Goal: Task Accomplishment & Management: Complete application form

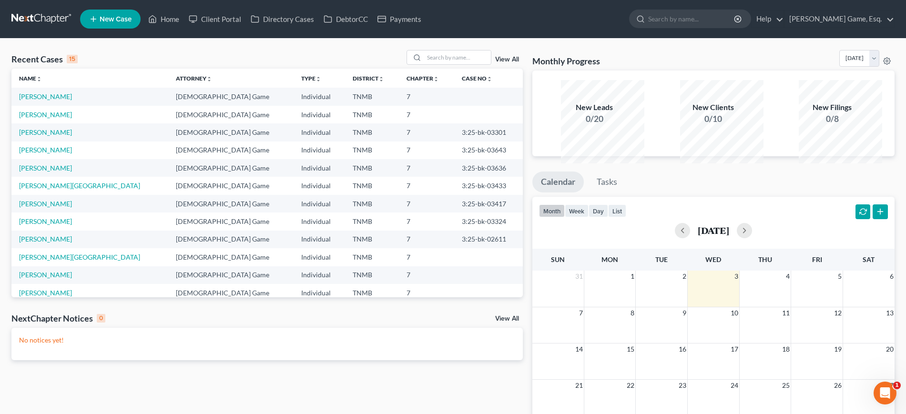
click at [132, 23] on span "New Case" at bounding box center [116, 19] width 32 height 7
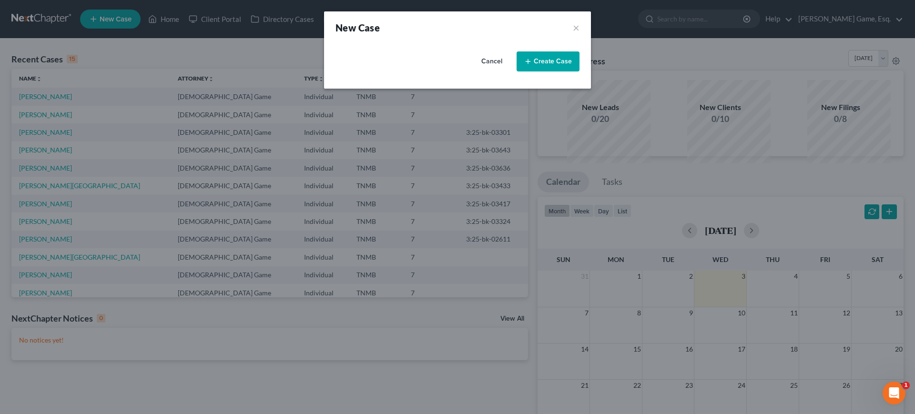
select select "75"
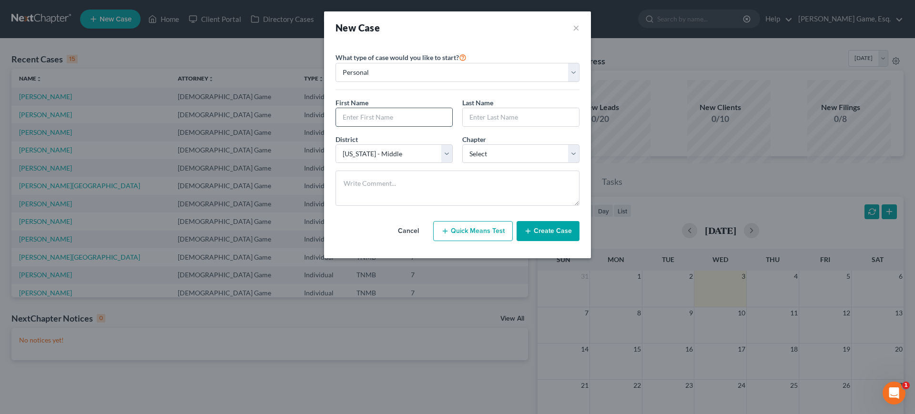
click at [381, 126] on input "text" at bounding box center [394, 117] width 116 height 18
type input "[PERSON_NAME]"
click at [513, 164] on select "Select 7 11 12 13" at bounding box center [520, 153] width 117 height 19
click at [514, 164] on select "Select 7 11 12 13" at bounding box center [520, 153] width 117 height 19
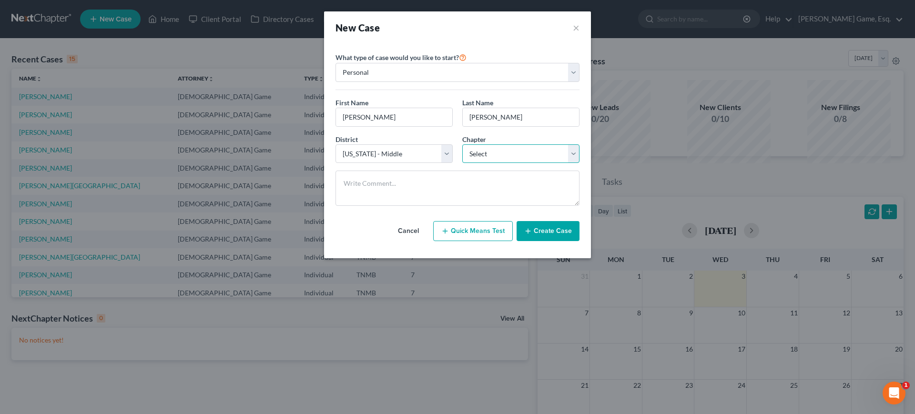
click at [505, 164] on select "Select 7 11 12 13" at bounding box center [520, 153] width 117 height 19
select select "0"
click at [462, 164] on select "Select 7 11 12 13" at bounding box center [520, 153] width 117 height 19
click at [580, 241] on button "Create Case" at bounding box center [548, 231] width 63 height 20
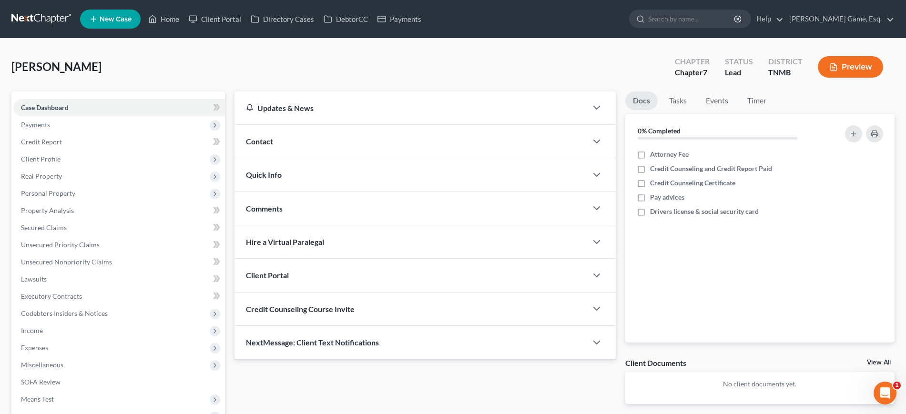
click at [320, 158] on div "Contact" at bounding box center [411, 141] width 352 height 33
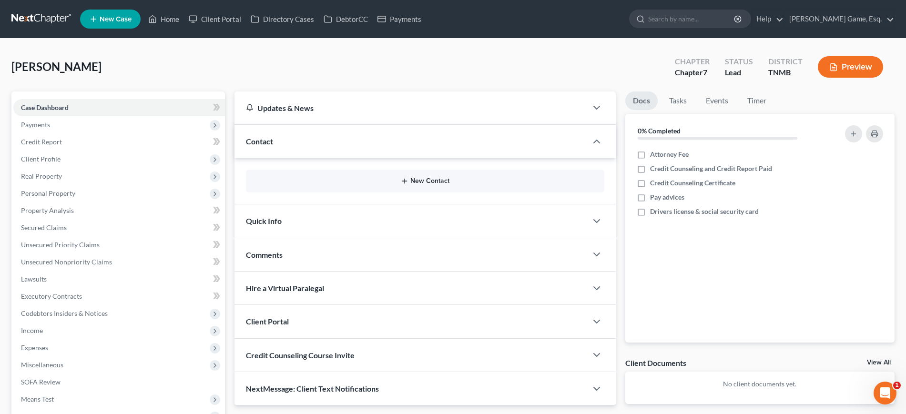
click at [393, 185] on button "New Contact" at bounding box center [425, 181] width 343 height 8
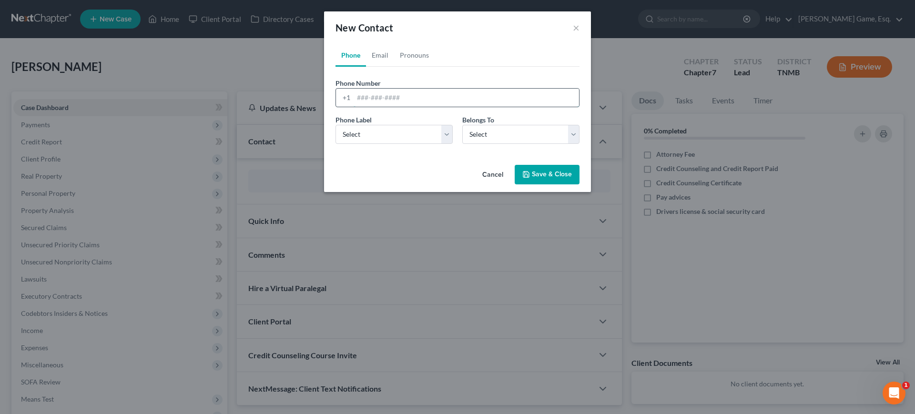
click at [355, 107] on input "tel" at bounding box center [466, 98] width 225 height 18
click at [382, 107] on input "tel" at bounding box center [466, 98] width 225 height 18
type input "9312188913"
click at [390, 144] on select "Select Mobile Home Work Other" at bounding box center [394, 134] width 117 height 19
select select "0"
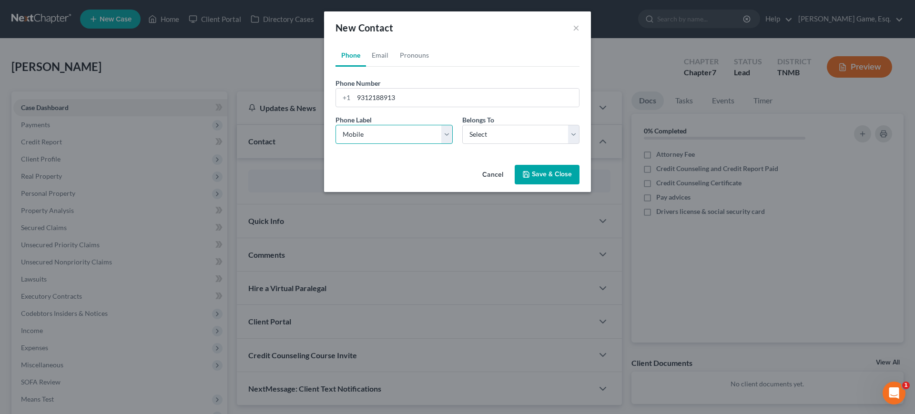
click at [336, 144] on select "Select Mobile Home Work Other" at bounding box center [394, 134] width 117 height 19
click at [537, 144] on select "Select Client Other" at bounding box center [520, 134] width 117 height 19
select select "0"
click at [462, 144] on select "Select Client Other" at bounding box center [520, 134] width 117 height 19
click at [422, 107] on input "9312188913" at bounding box center [466, 98] width 225 height 18
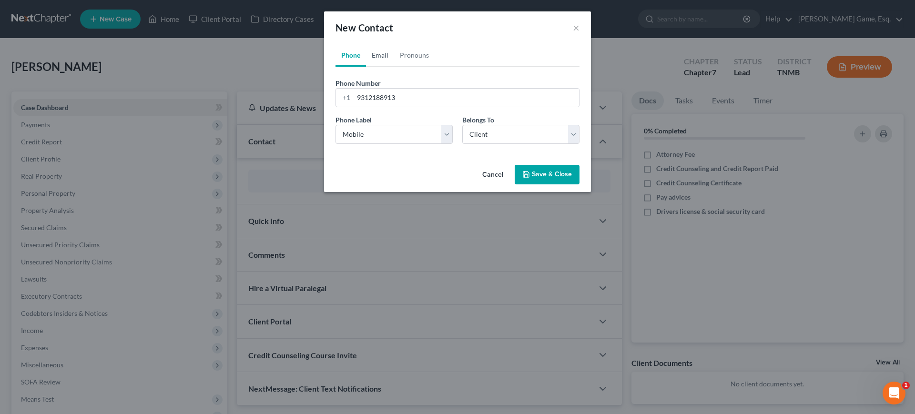
click at [366, 61] on link "Email" at bounding box center [380, 55] width 28 height 23
click at [360, 107] on input "email" at bounding box center [466, 98] width 225 height 18
type input "[EMAIL_ADDRESS][DOMAIN_NAME]"
click at [374, 144] on select "Select Home Work Other" at bounding box center [394, 134] width 117 height 19
select select "0"
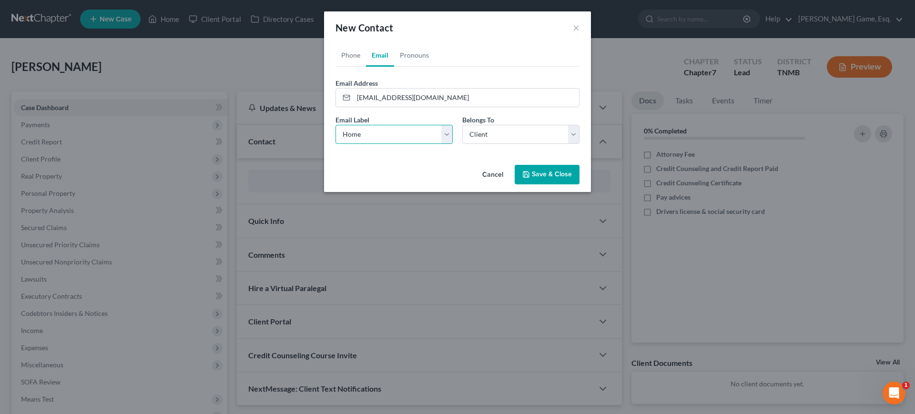
click at [336, 144] on select "Select Home Work Other" at bounding box center [394, 134] width 117 height 19
click at [574, 185] on button "Save & Close" at bounding box center [547, 175] width 65 height 20
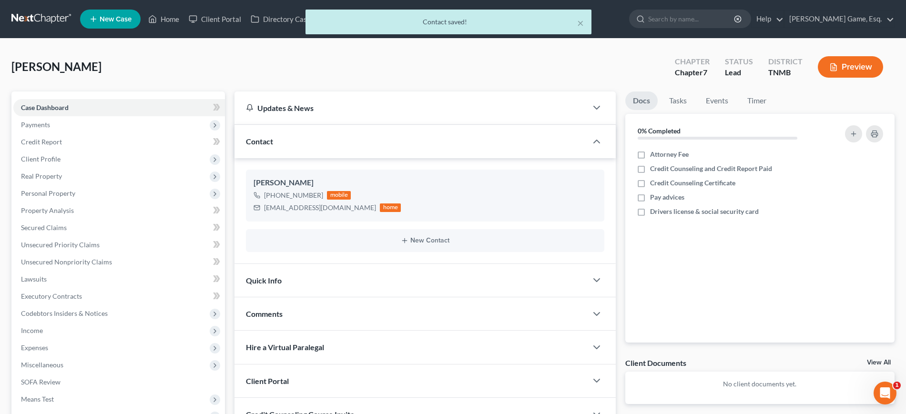
scroll to position [238, 0]
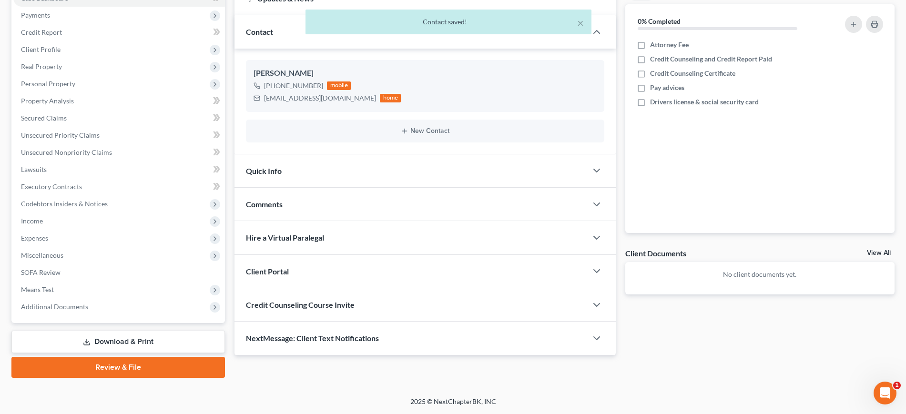
click at [414, 255] on div "Client Portal" at bounding box center [411, 271] width 352 height 33
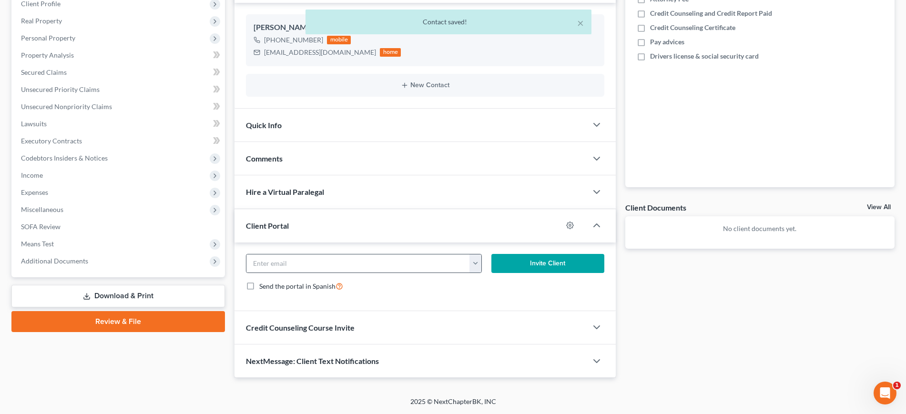
click at [470, 273] on button "button" at bounding box center [476, 264] width 12 height 18
click at [488, 297] on link "[EMAIL_ADDRESS][DOMAIN_NAME]" at bounding box center [526, 289] width 130 height 16
type input "[EMAIL_ADDRESS][DOMAIN_NAME]"
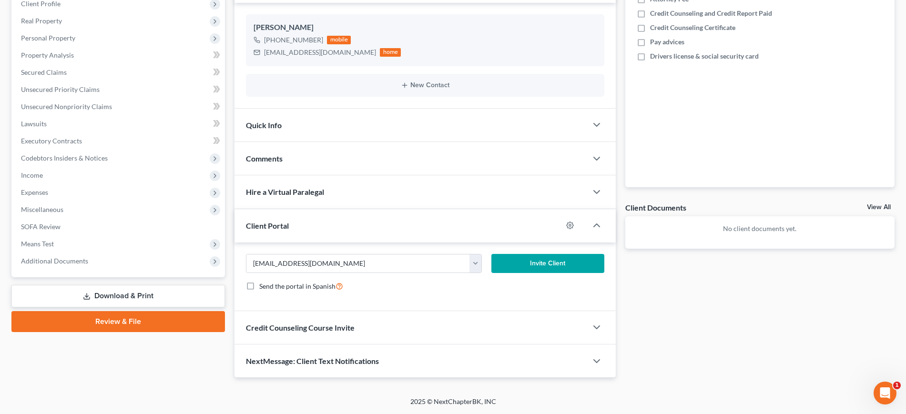
click at [531, 273] on button "Invite Client" at bounding box center [547, 263] width 113 height 19
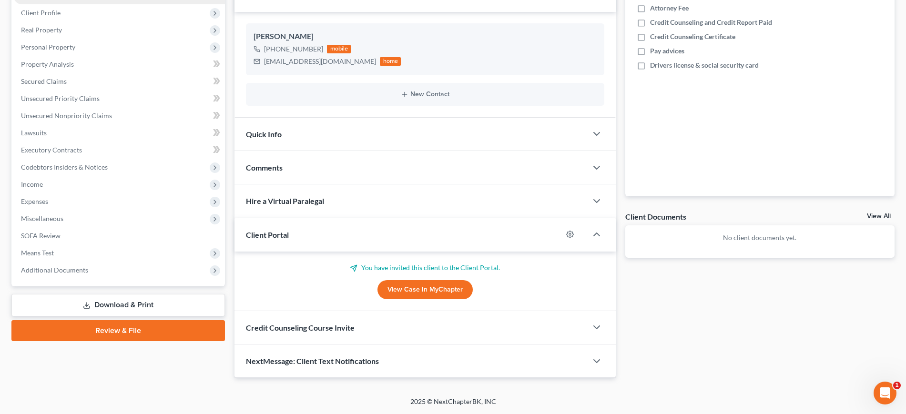
scroll to position [0, 0]
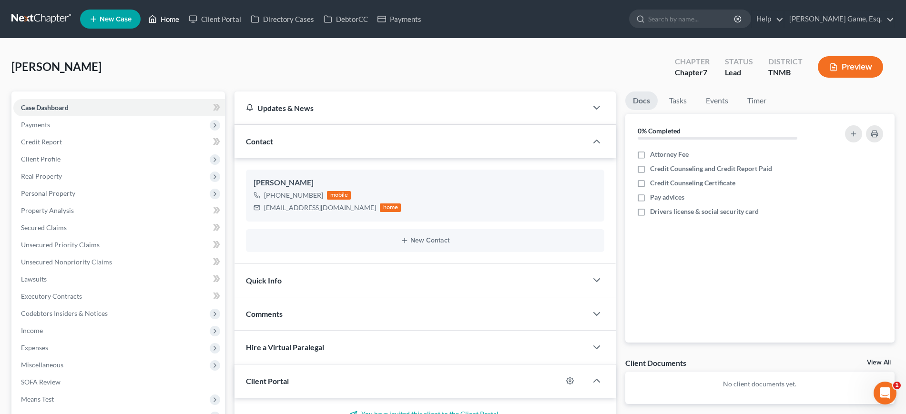
click at [184, 17] on link "Home" at bounding box center [163, 18] width 41 height 17
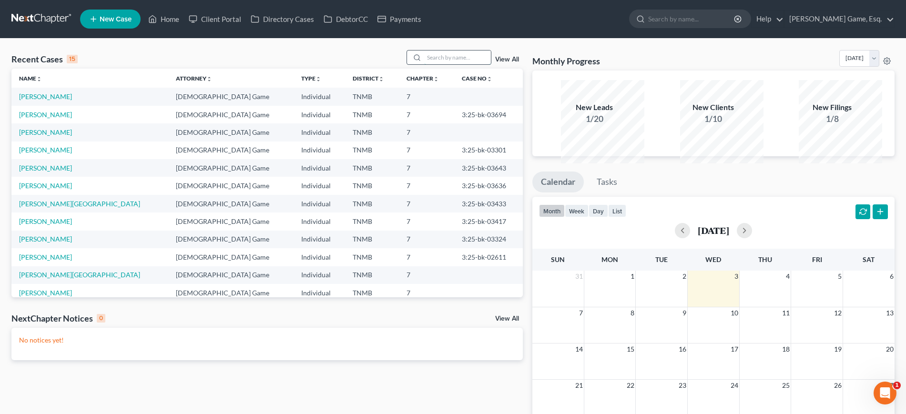
click at [424, 64] on input "search" at bounding box center [457, 58] width 67 height 14
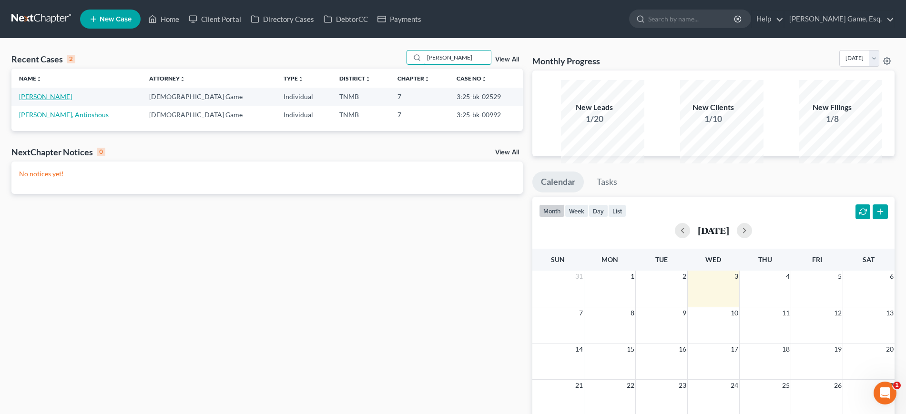
type input "[PERSON_NAME]"
click at [72, 101] on link "[PERSON_NAME]" at bounding box center [45, 96] width 53 height 8
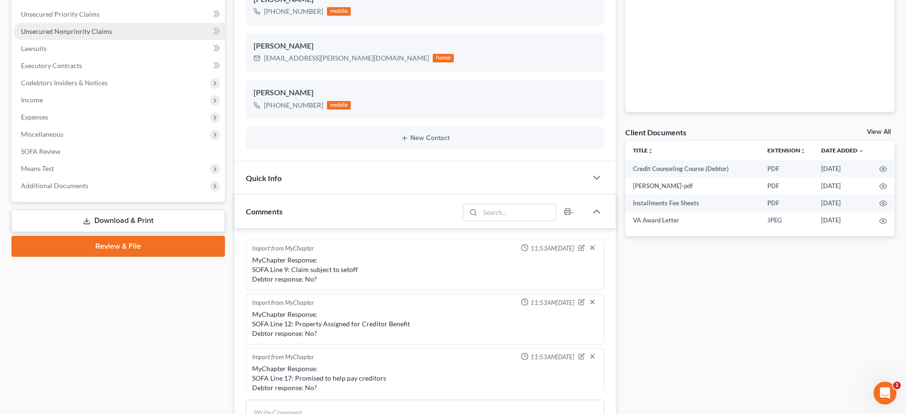
scroll to position [179, 0]
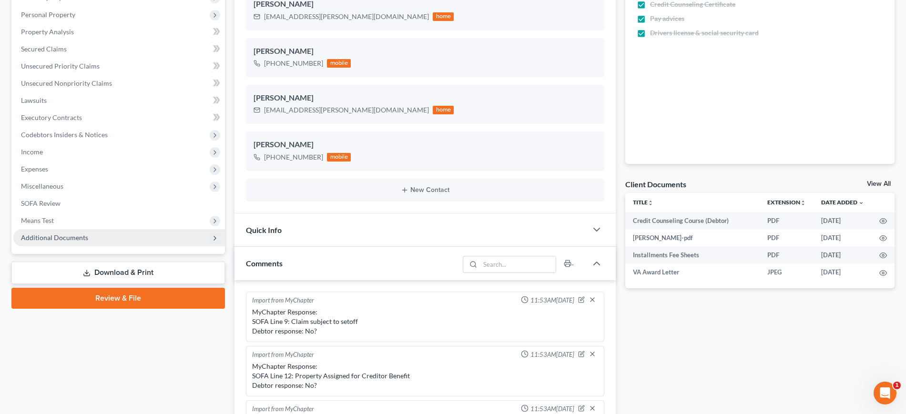
click at [123, 246] on span "Additional Documents" at bounding box center [119, 237] width 212 height 17
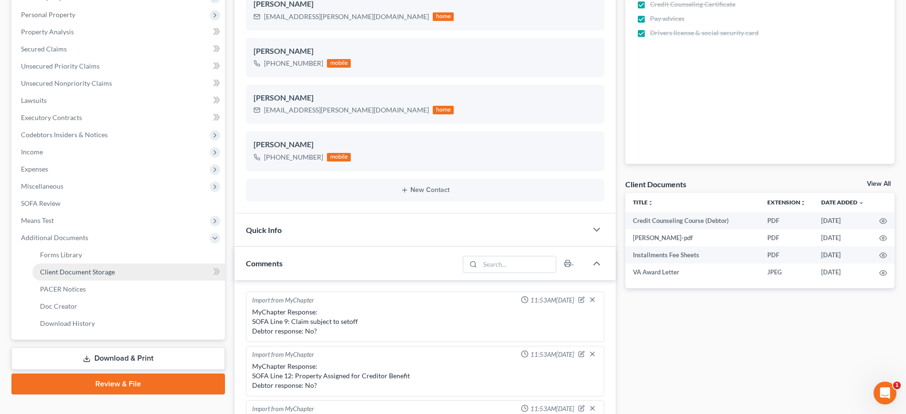
click at [141, 281] on link "Client Document Storage" at bounding box center [128, 272] width 193 height 17
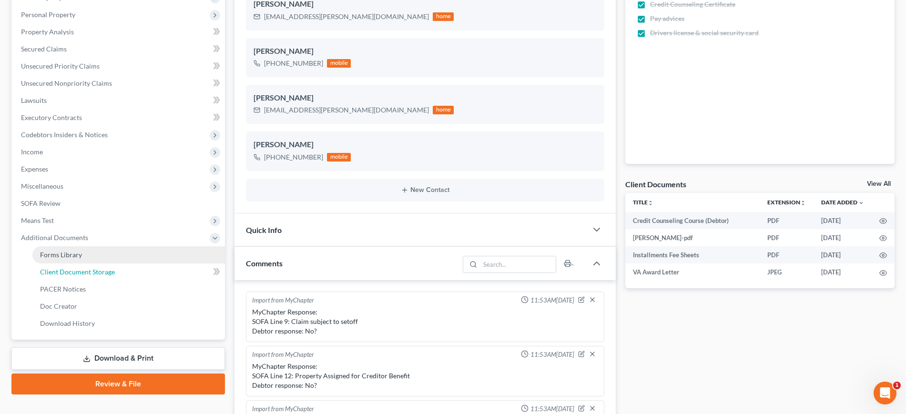
select select "8"
select select "0"
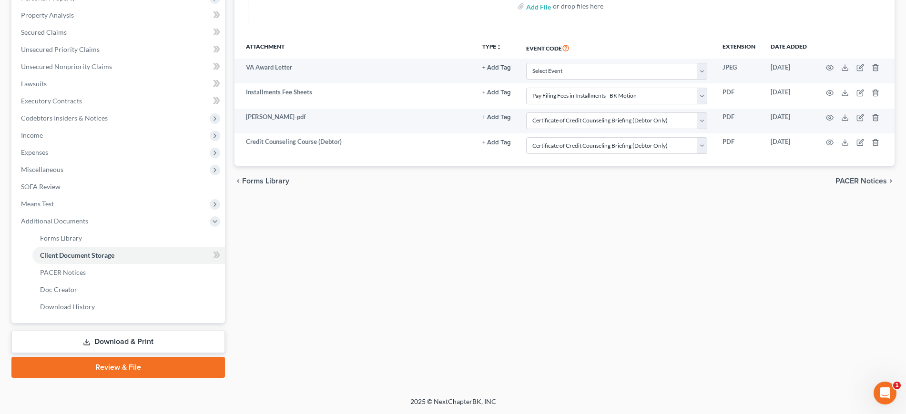
scroll to position [107, 0]
